Goal: Find specific page/section: Find specific page/section

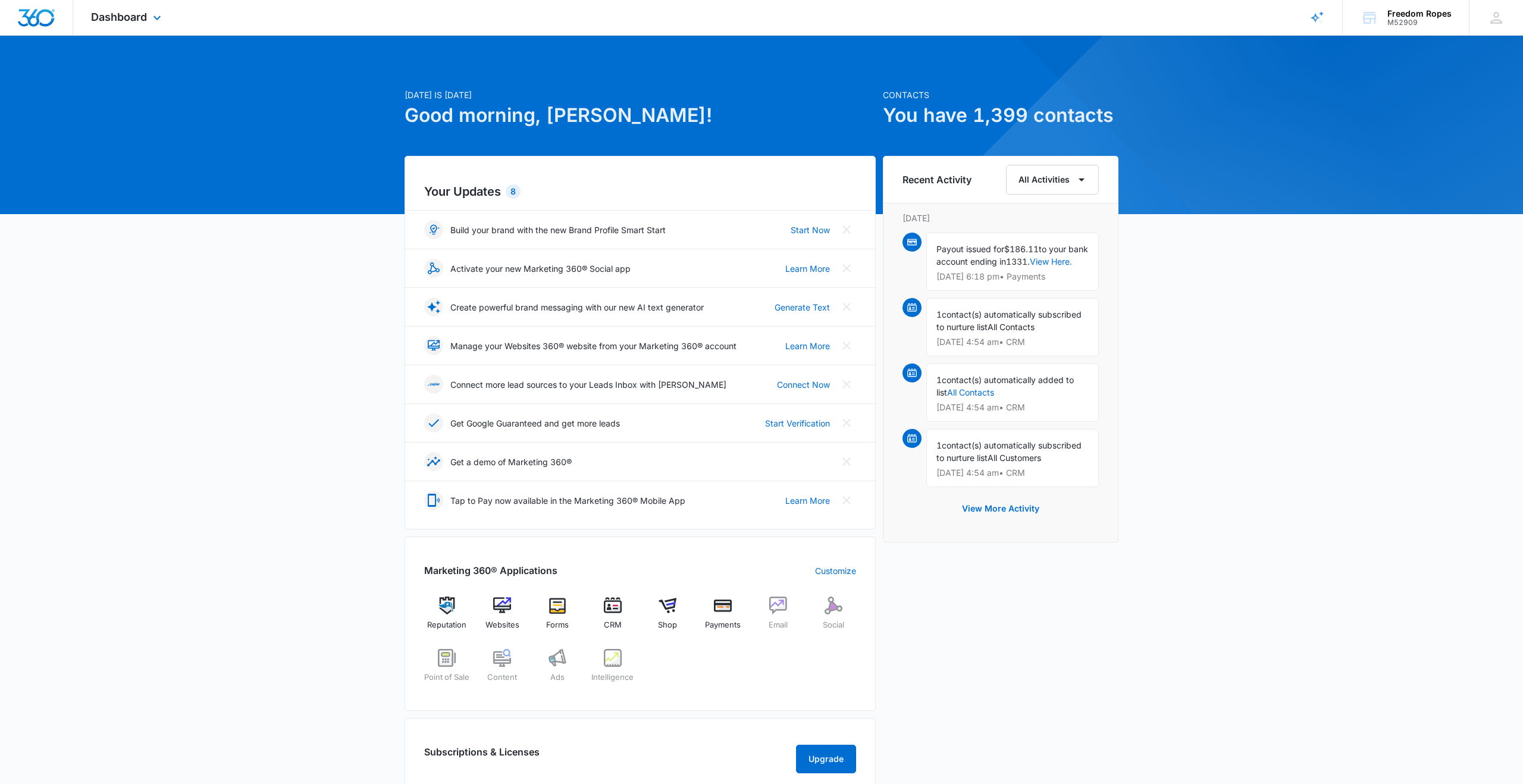
click at [144, 25] on div "Dashboard Apps Reputation Websites Forms CRM Email Social Shop Payments POS Con…" at bounding box center [128, 17] width 109 height 35
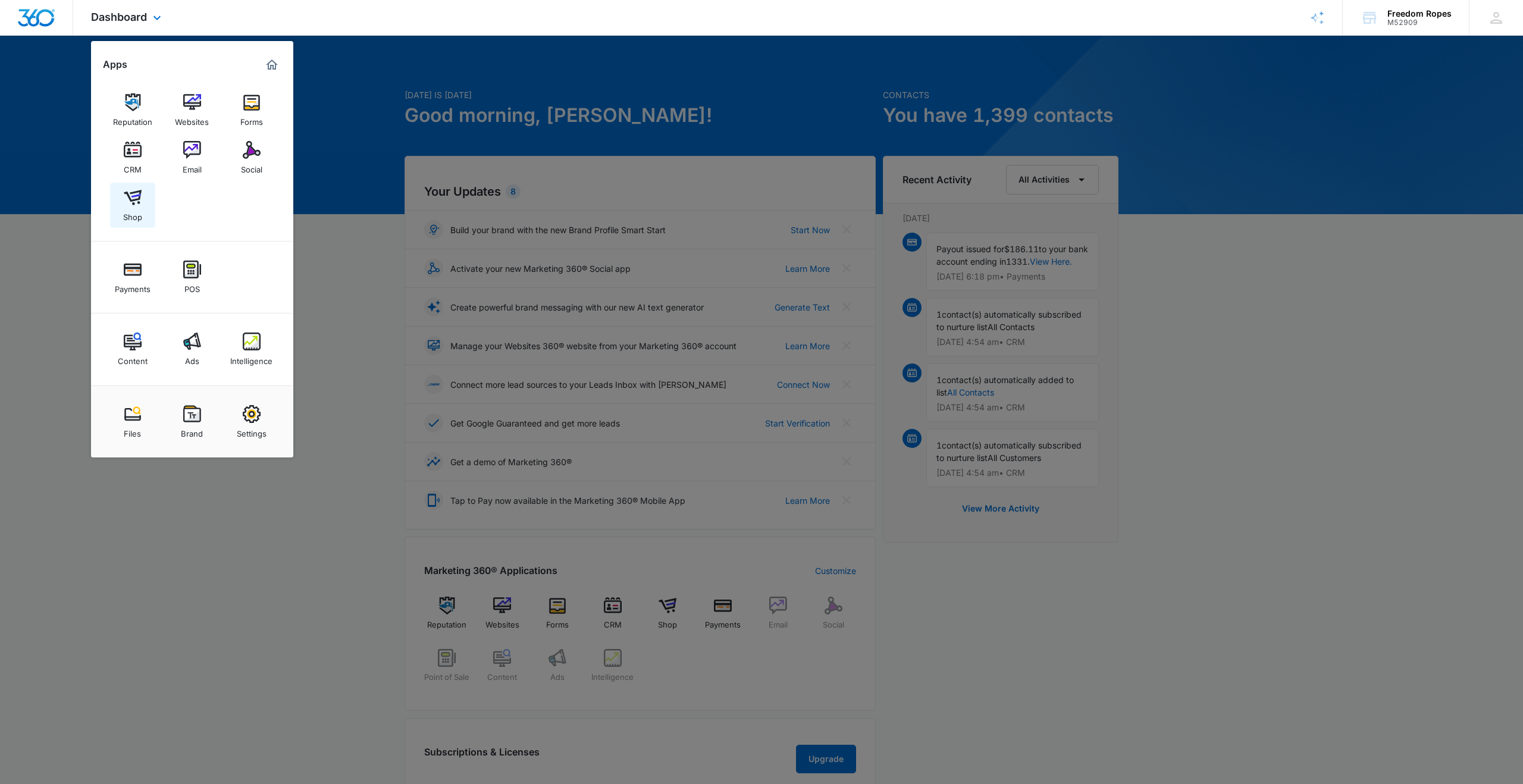
click at [140, 204] on img at bounding box center [133, 197] width 18 height 18
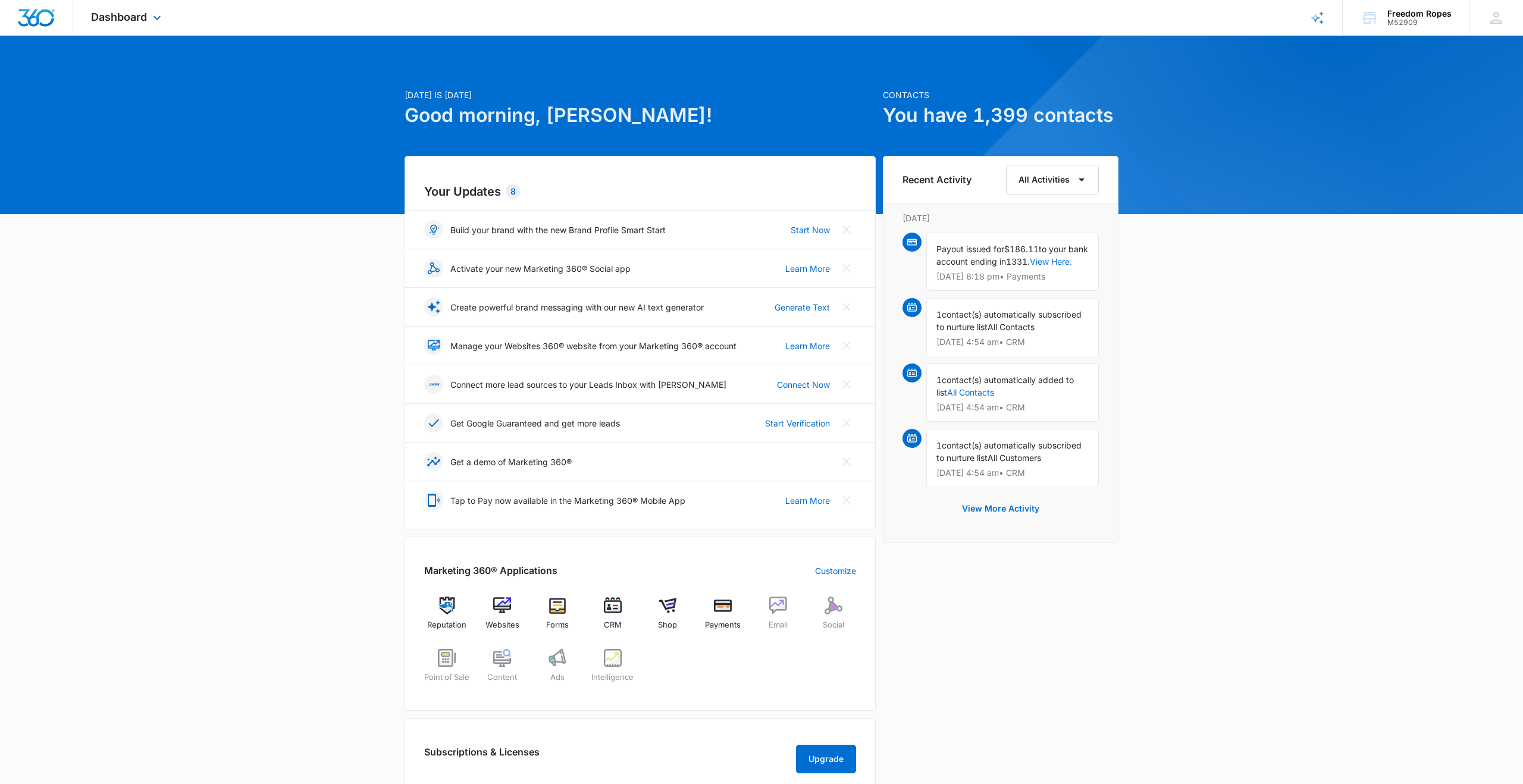
click at [135, 28] on div "Dashboard Apps Reputation Websites Forms CRM Email Social Shop Payments POS Con…" at bounding box center [128, 17] width 109 height 35
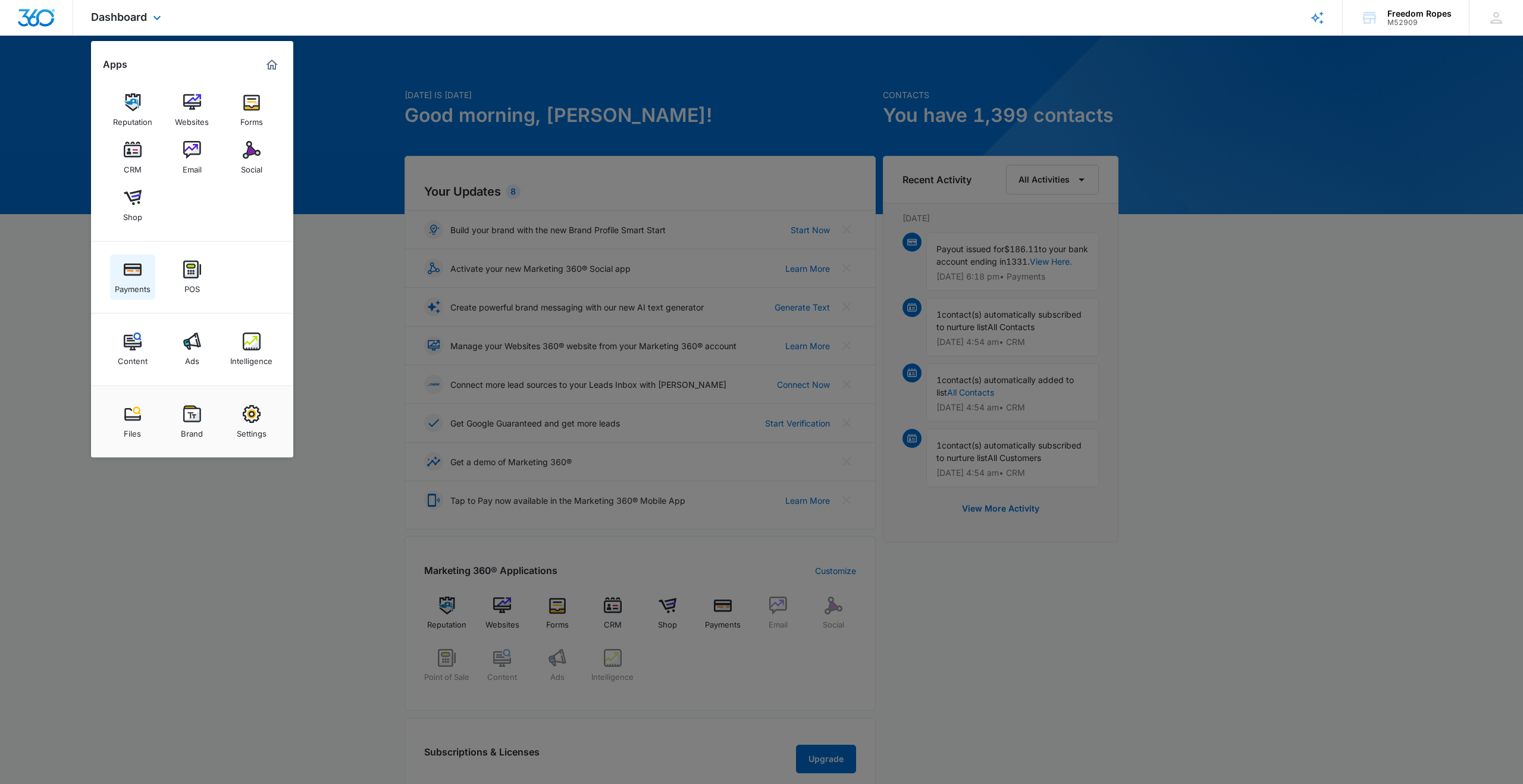
click at [135, 280] on div "Payments" at bounding box center [133, 286] width 36 height 16
